Goal: Use online tool/utility: Utilize a website feature to perform a specific function

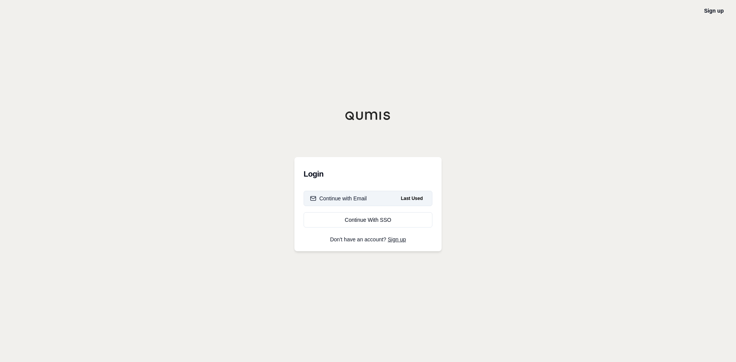
click at [355, 197] on div "Continue with Email" at bounding box center [338, 199] width 57 height 8
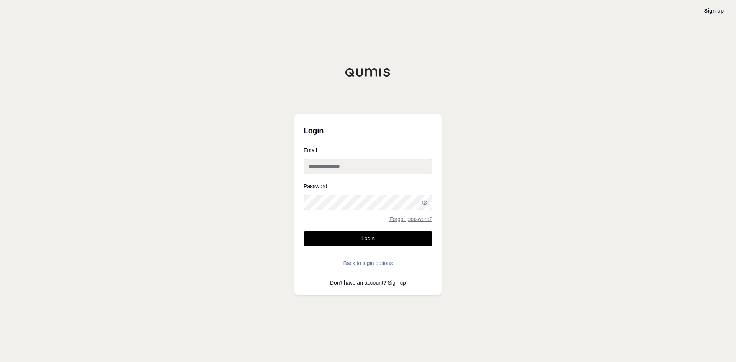
type input "**********"
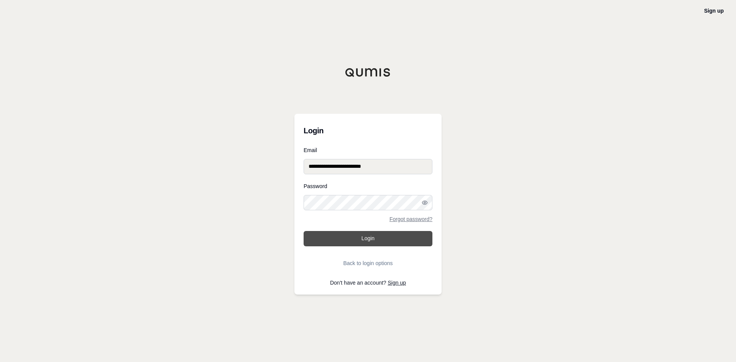
click at [358, 237] on button "Login" at bounding box center [368, 238] width 129 height 15
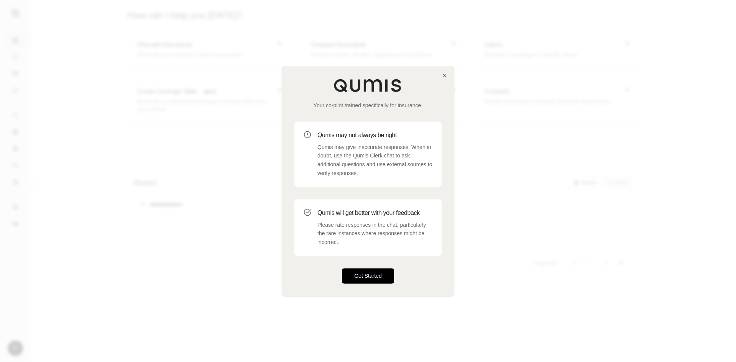
click at [368, 279] on button "Get Started" at bounding box center [368, 275] width 52 height 15
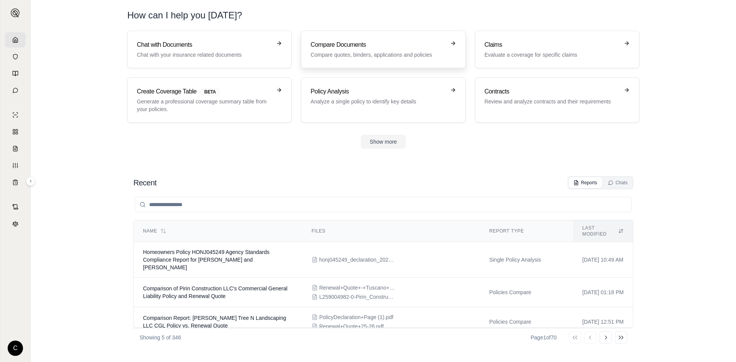
click at [339, 64] on link "Compare Documents Compare quotes, binders, applications and policies" at bounding box center [383, 50] width 165 height 38
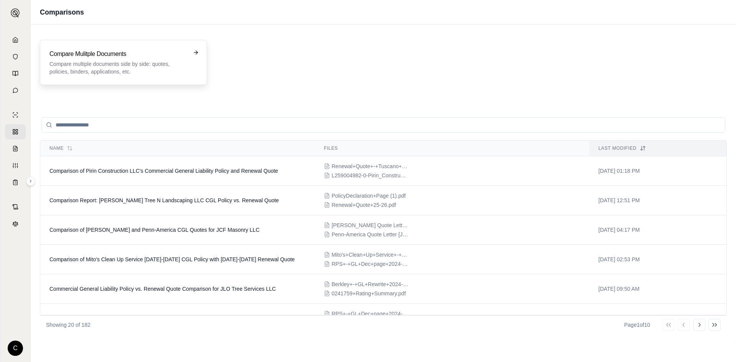
click at [195, 72] on div "Compare Mulitple Documents Compare multiple documents side by side: quotes, pol…" at bounding box center [123, 62] width 148 height 26
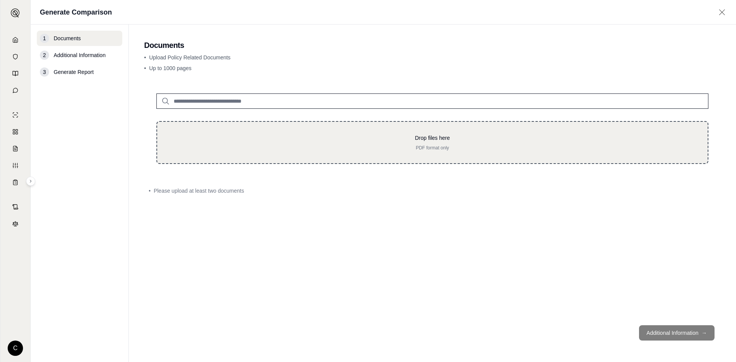
click at [283, 130] on div "Drop files here PDF format only" at bounding box center [432, 142] width 552 height 43
type input "**********"
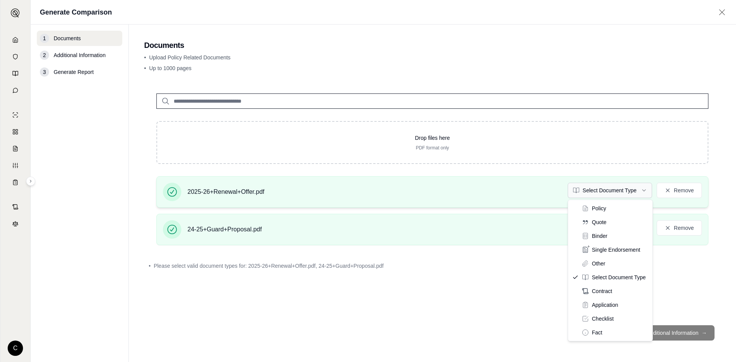
click at [619, 193] on html "C Generate Comparison 1 Documents 2 Additional Information 3 Generate Report Do…" at bounding box center [368, 181] width 736 height 362
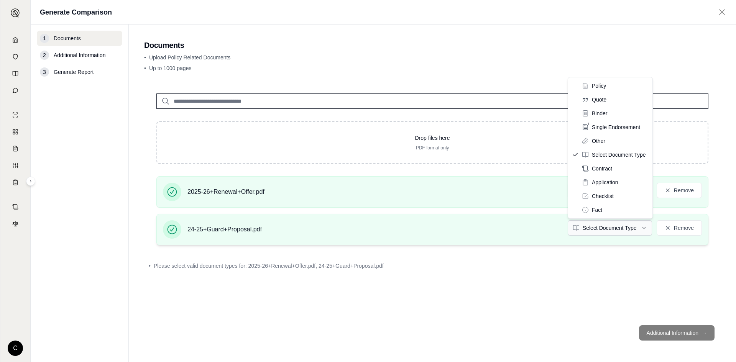
click at [602, 232] on html "C Generate Comparison 1 Documents 2 Additional Information 3 Generate Report Do…" at bounding box center [368, 181] width 736 height 362
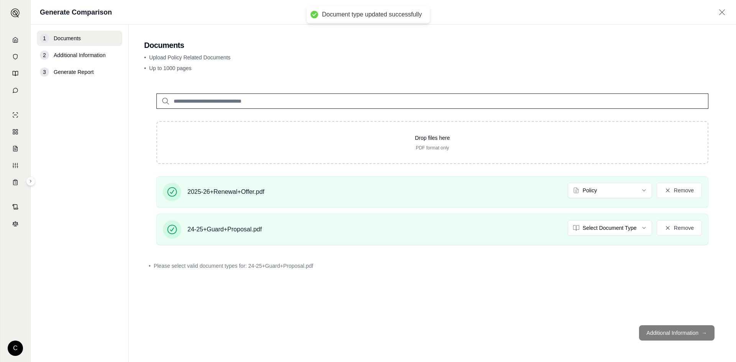
click at [575, 280] on div "Drop files here PDF format only 2025-26+Renewal+Offer.pdf Policy Remove 24-25+G…" at bounding box center [432, 200] width 577 height 238
click at [667, 339] on button "Additional Information →" at bounding box center [677, 333] width 76 height 15
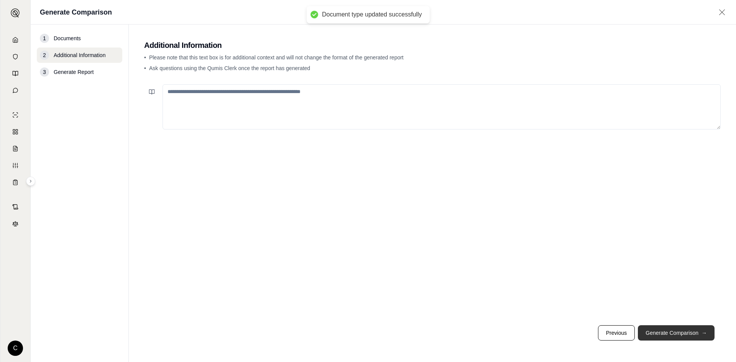
click at [661, 330] on button "Generate Comparison →" at bounding box center [676, 333] width 77 height 15
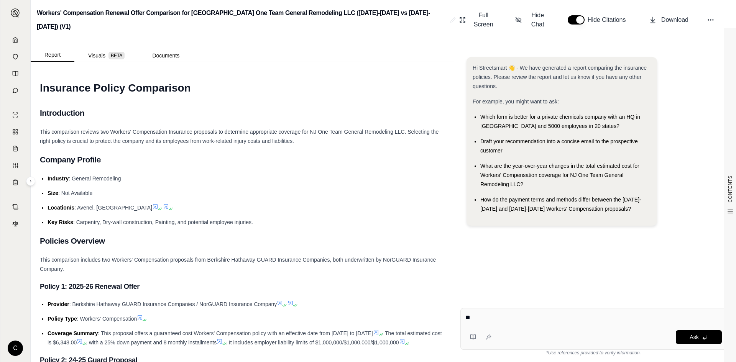
type textarea "*"
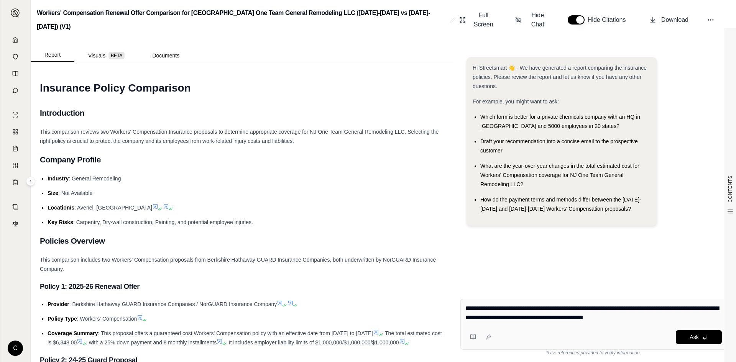
type textarea "**********"
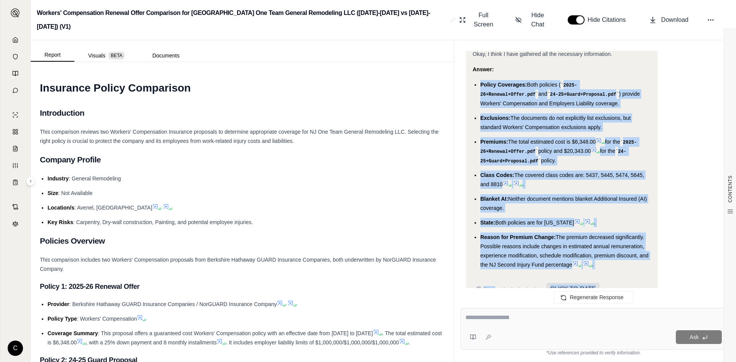
scroll to position [1263, 0]
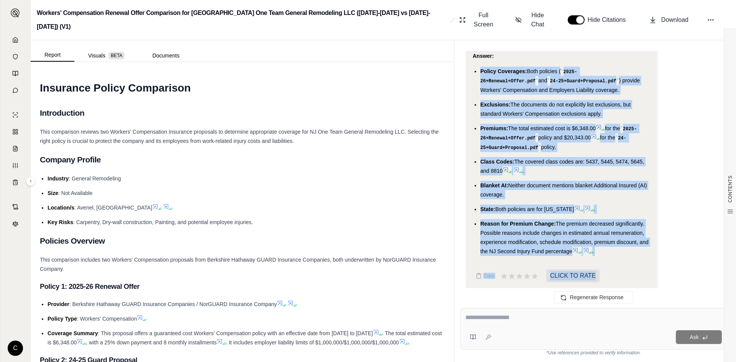
drag, startPoint x: 482, startPoint y: 104, endPoint x: 573, endPoint y: 247, distance: 169.5
click at [573, 247] on ul "Policy Coverages: Both policies ( 2025-26+Renewal+Offer.pdf and 24-25+Guard+Pro…" at bounding box center [562, 162] width 178 height 190
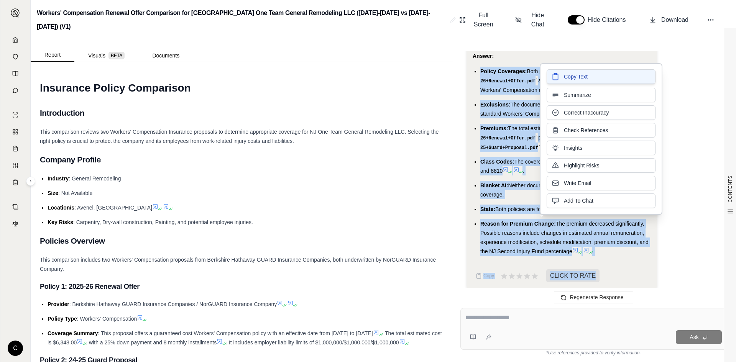
click at [566, 79] on span "Copy Text" at bounding box center [576, 77] width 24 height 8
